Goal: Information Seeking & Learning: Get advice/opinions

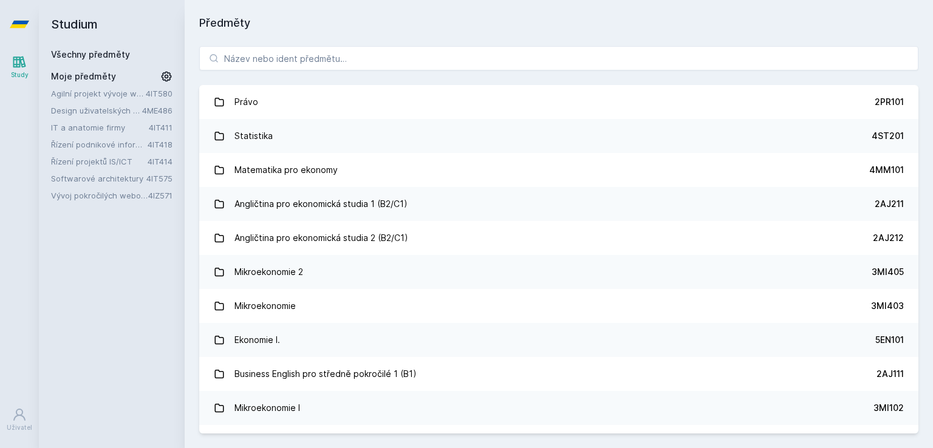
click at [103, 139] on link "Řízení podnikové informatiky" at bounding box center [99, 145] width 97 height 12
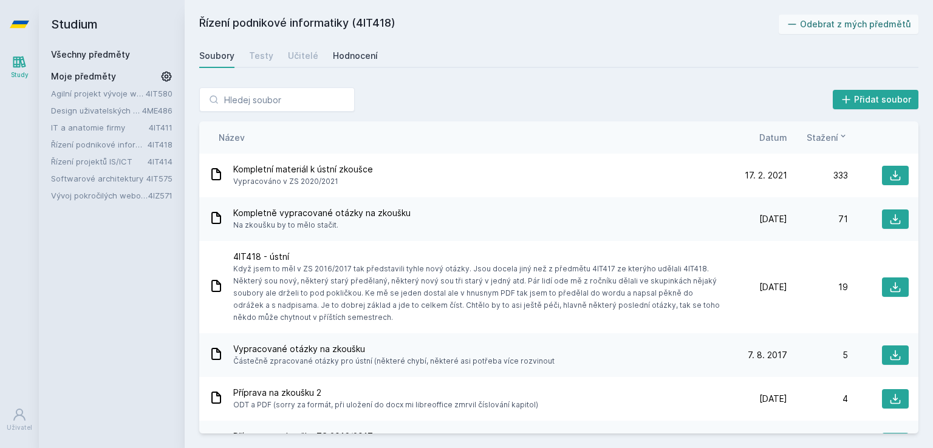
click at [335, 56] on div "Hodnocení" at bounding box center [355, 56] width 45 height 12
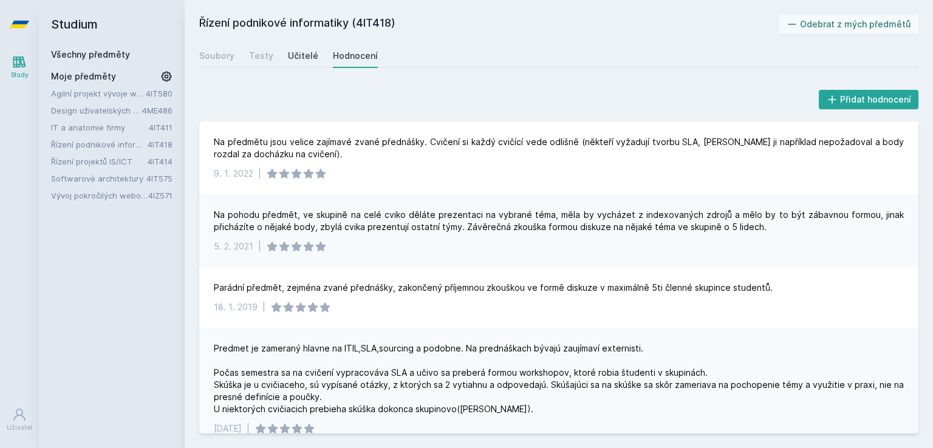
click at [298, 57] on div "Učitelé" at bounding box center [303, 56] width 30 height 12
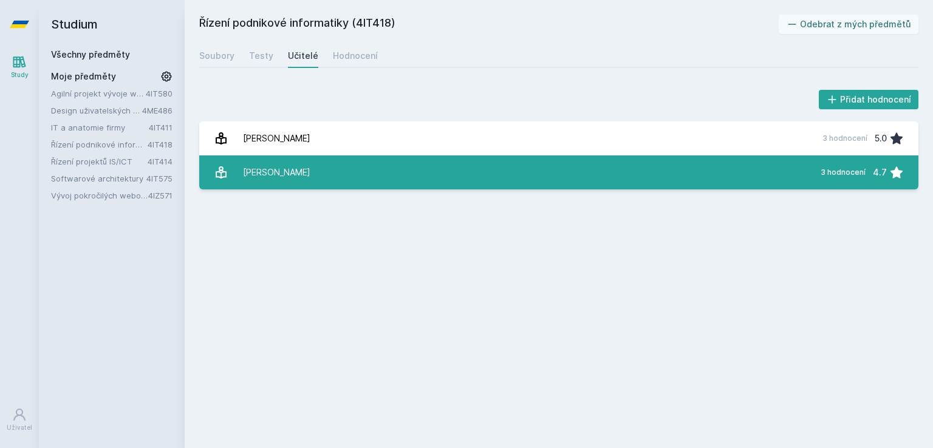
click at [314, 165] on link "[PERSON_NAME] 3 hodnocení 4.7" at bounding box center [558, 173] width 719 height 34
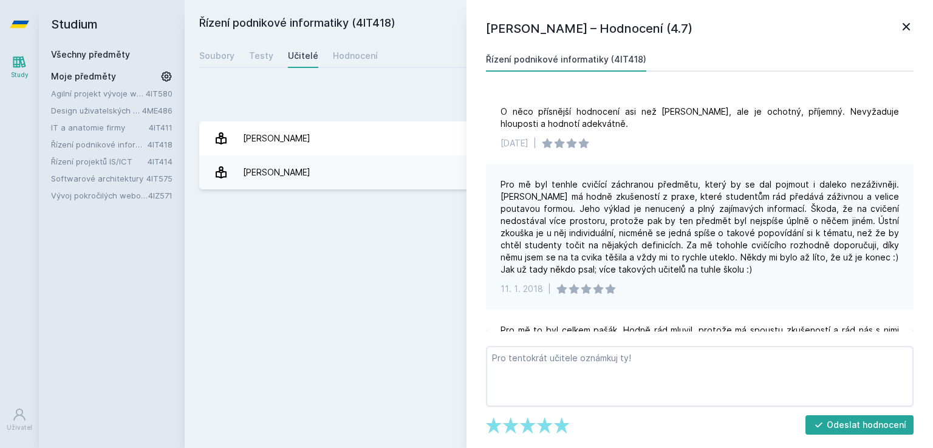
click at [907, 22] on icon at bounding box center [906, 26] width 15 height 15
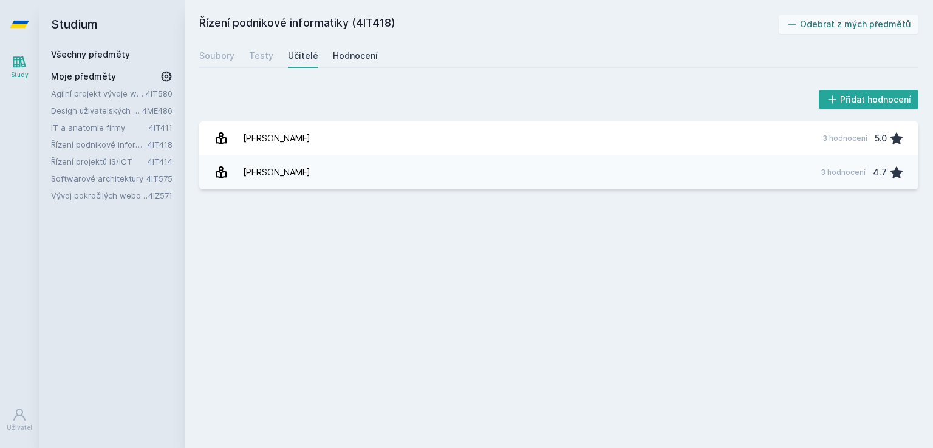
click at [343, 52] on div "Hodnocení" at bounding box center [355, 56] width 45 height 12
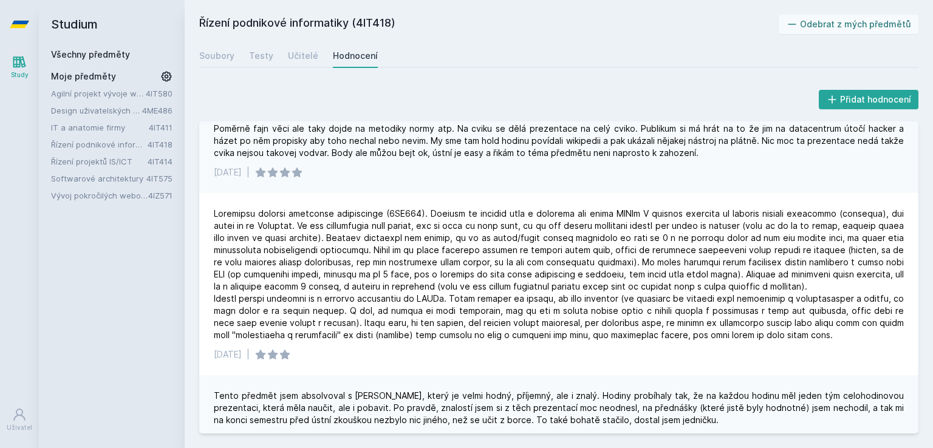
scroll to position [404, 0]
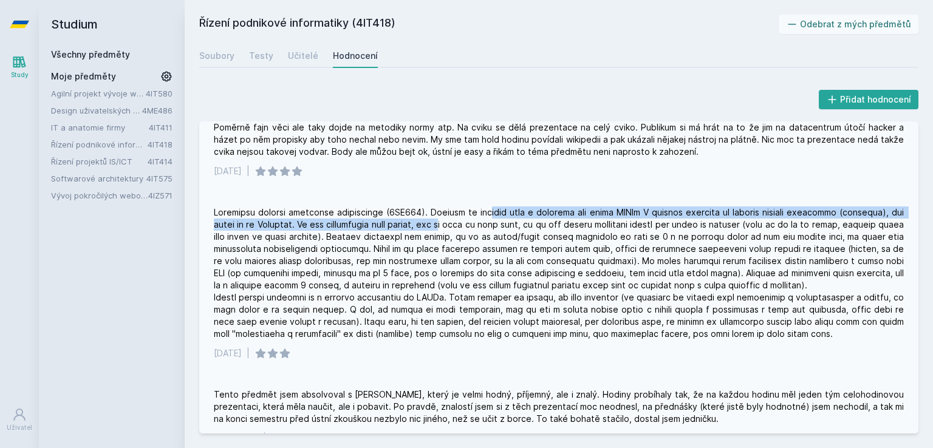
drag, startPoint x: 484, startPoint y: 214, endPoint x: 483, endPoint y: 222, distance: 7.9
click at [483, 222] on div at bounding box center [559, 274] width 690 height 134
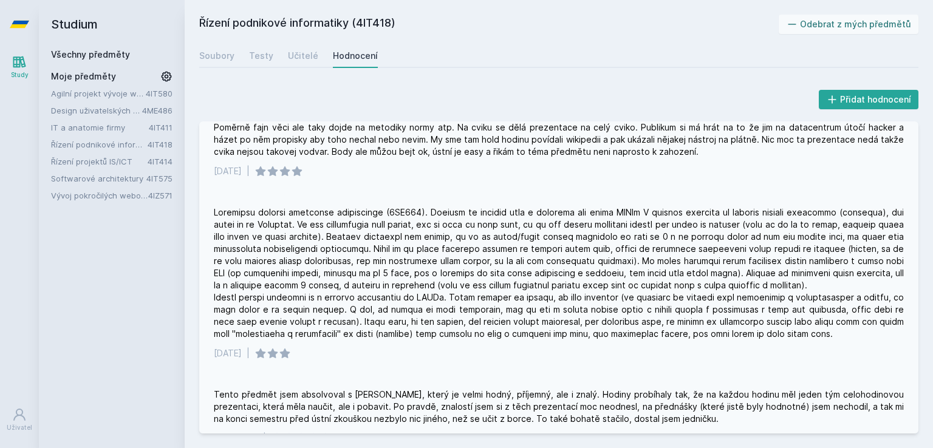
click at [464, 308] on div at bounding box center [559, 274] width 690 height 134
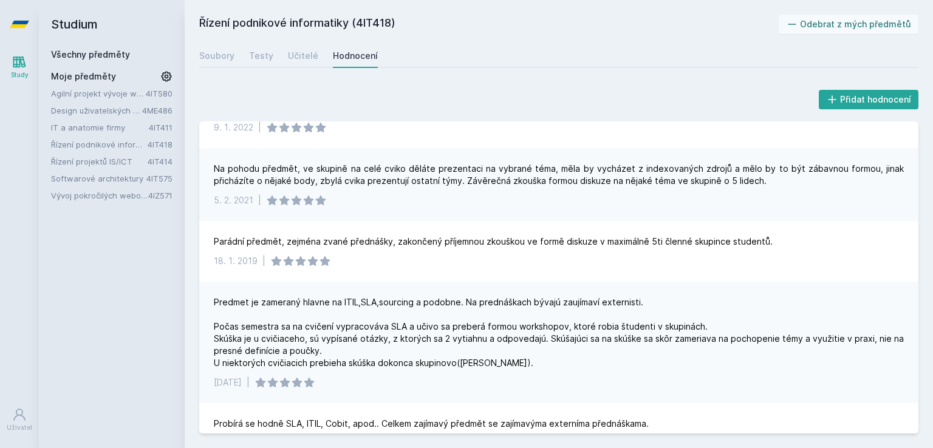
scroll to position [0, 0]
